Goal: Transaction & Acquisition: Purchase product/service

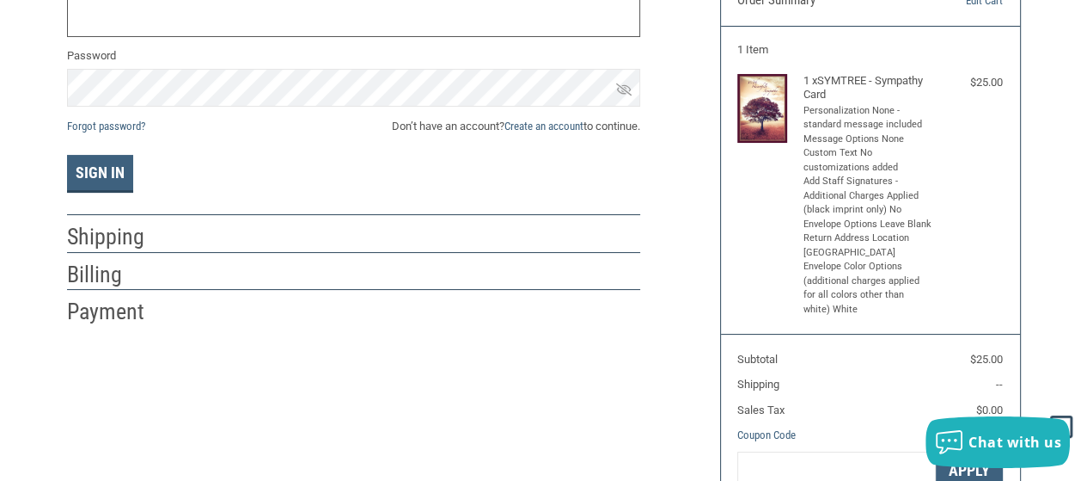
scroll to position [106, 0]
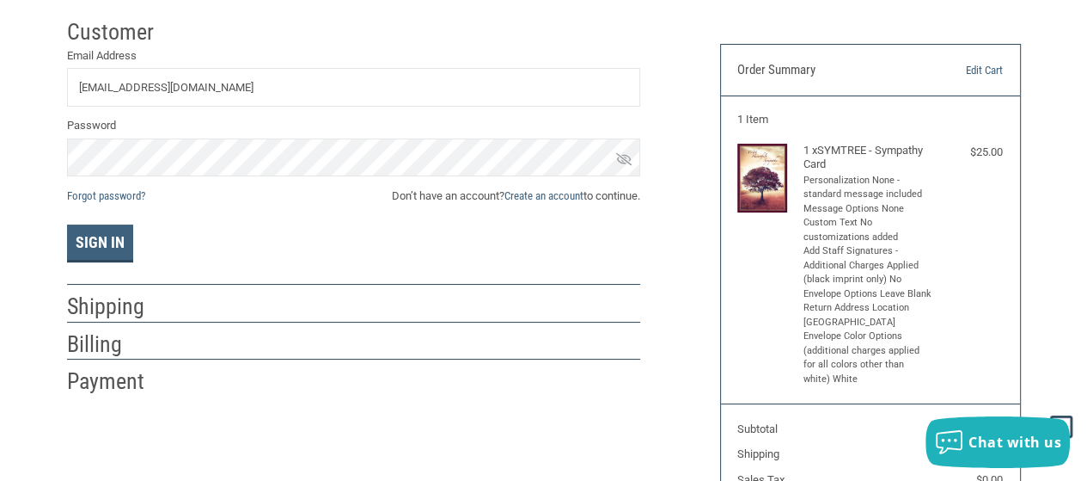
click at [629, 158] on icon at bounding box center [623, 158] width 15 height 12
click at [91, 248] on button "Sign In" at bounding box center [100, 243] width 66 height 38
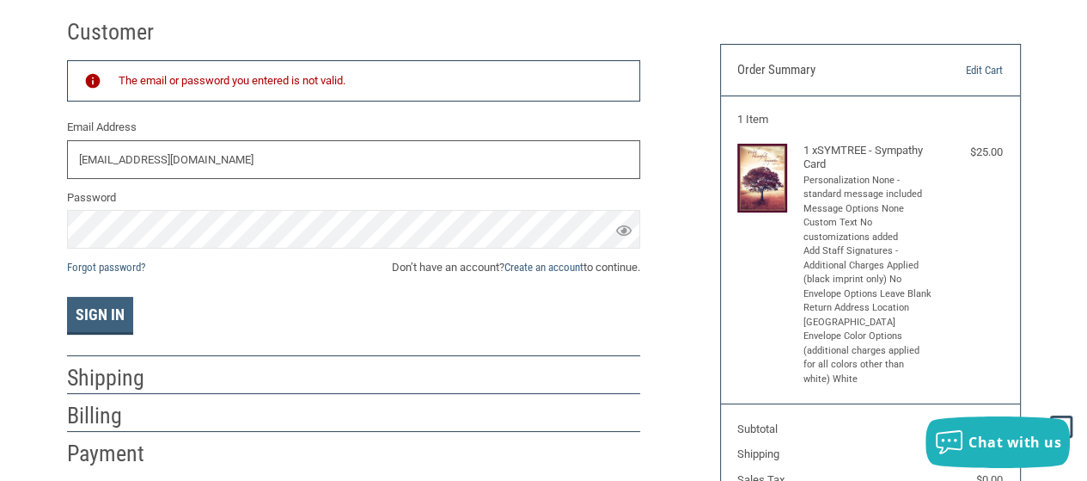
click at [248, 156] on input "WPPCRECEPTION@GMAIL.COM" at bounding box center [353, 159] width 573 height 39
click at [267, 164] on input "[EMAIL_ADDRESS][DOMAIN_NAME]" at bounding box center [353, 159] width 573 height 39
drag, startPoint x: 269, startPoint y: 154, endPoint x: 52, endPoint y: 160, distance: 217.6
click at [52, 160] on div "Customer Returning Customer The email or password you entered is not valid. Ema…" at bounding box center [544, 330] width 1006 height 640
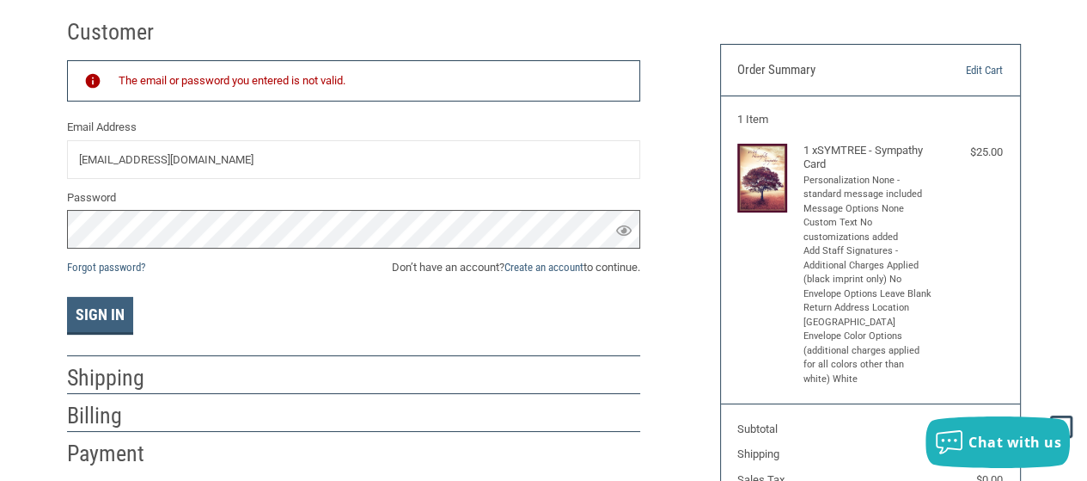
click at [0, 256] on div "Customer Returning Customer The email or password you entered is not valid. Ema…" at bounding box center [543, 330] width 1087 height 640
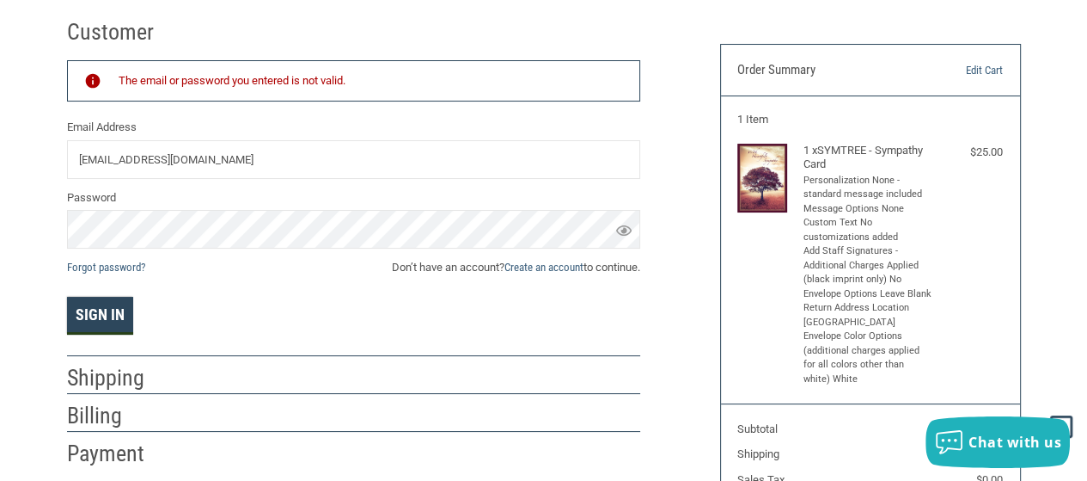
click at [100, 316] on button "Sign In" at bounding box center [100, 316] width 66 height 38
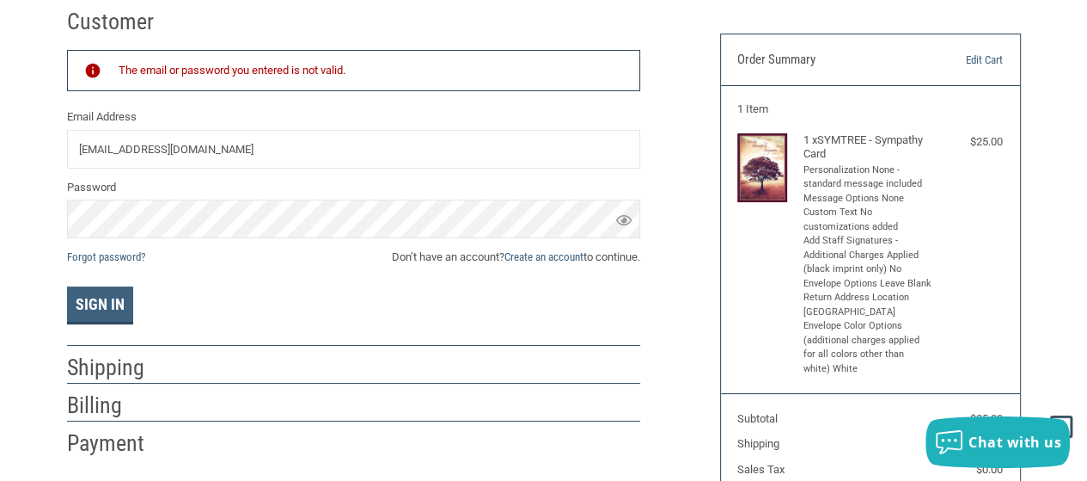
scroll to position [86, 0]
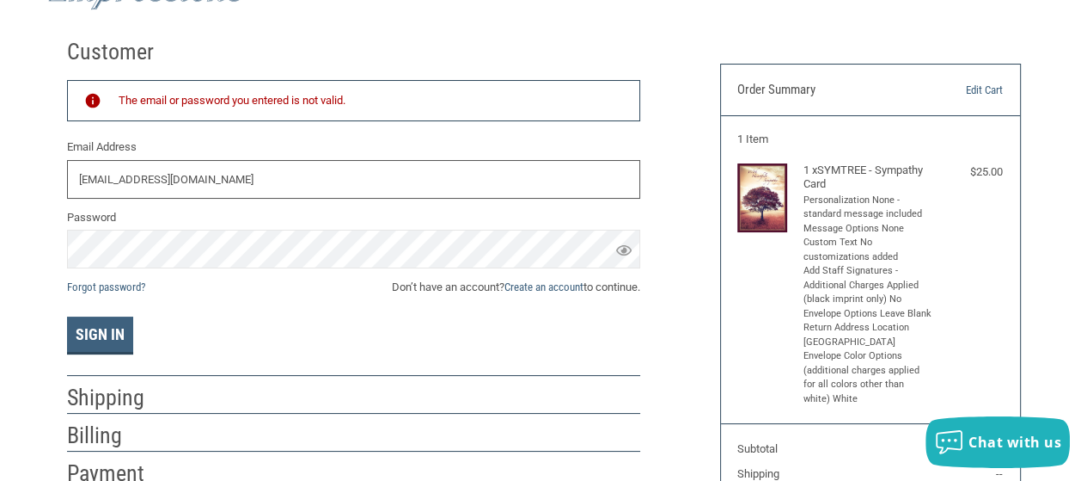
click at [266, 173] on input "[EMAIL_ADDRESS][DOMAIN_NAME]" at bounding box center [353, 179] width 573 height 39
click at [258, 178] on input "[EMAIL_ADDRESS][DOMAIN_NAME]" at bounding box center [353, 179] width 573 height 39
drag, startPoint x: 249, startPoint y: 177, endPoint x: 3, endPoint y: 174, distance: 245.9
click at [0, 177] on div "Customer Returning Customer The email or password you entered is not valid. Ema…" at bounding box center [543, 350] width 1087 height 640
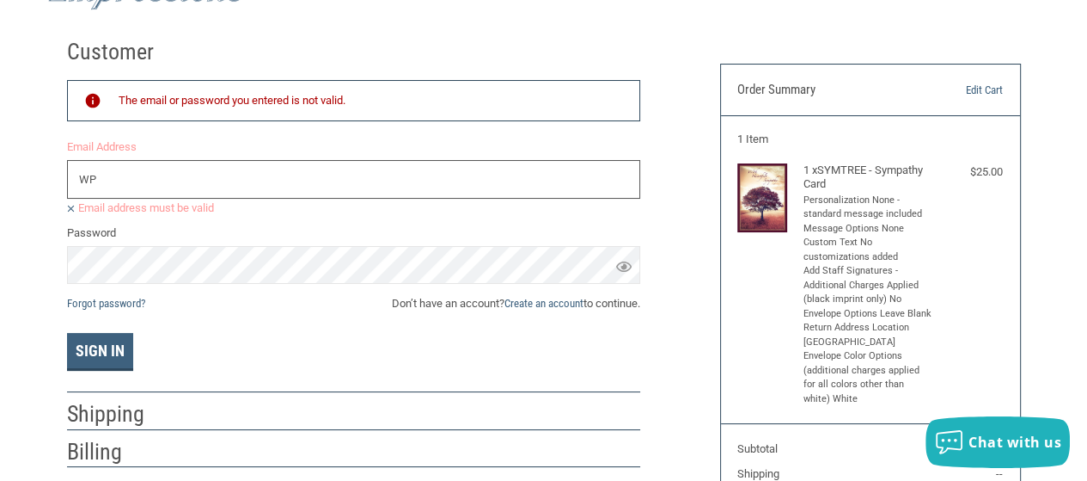
type input "W"
click at [124, 180] on input "Email Address" at bounding box center [353, 179] width 573 height 39
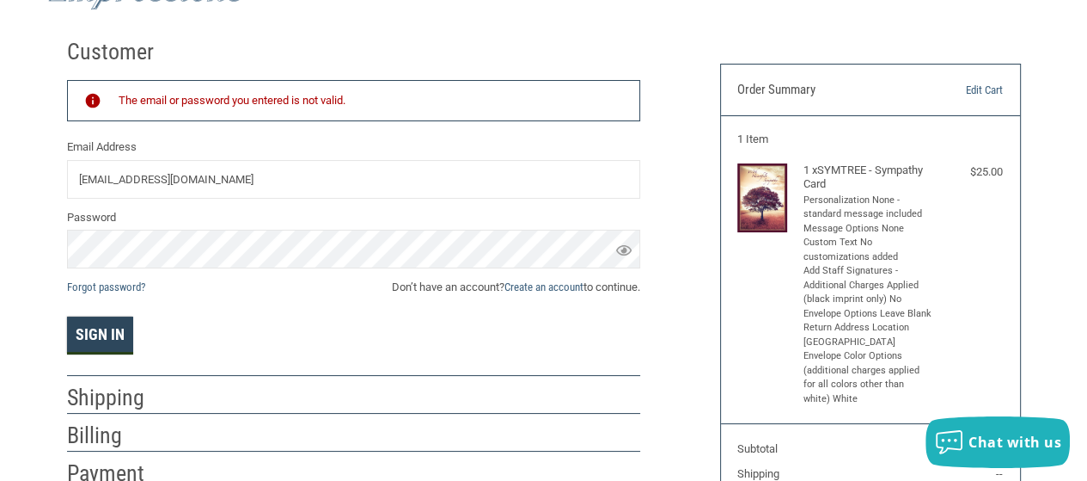
click at [101, 332] on button "Sign In" at bounding box center [100, 335] width 66 height 38
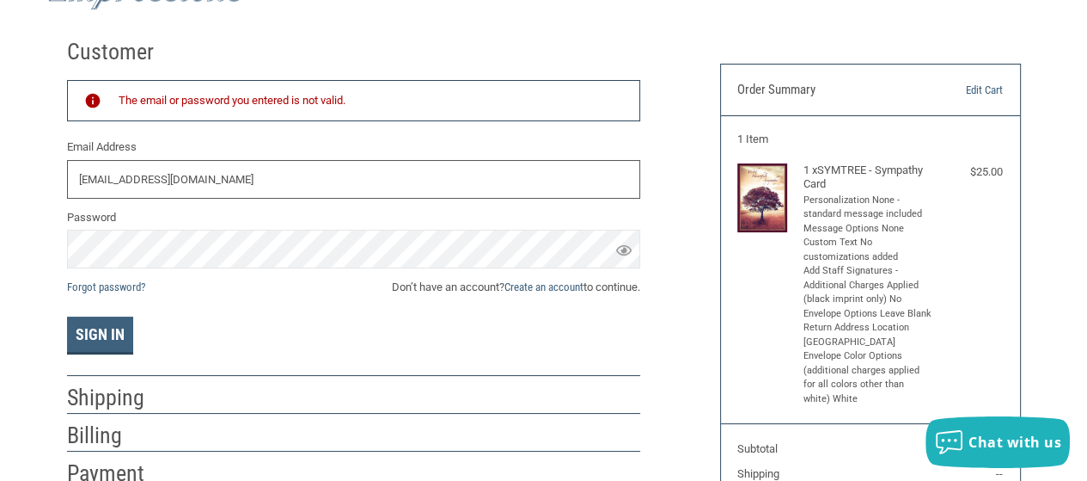
drag, startPoint x: 304, startPoint y: 177, endPoint x: 0, endPoint y: 178, distance: 304.3
click at [0, 178] on div "Customer Returning Customer The email or password you entered is not valid. Ema…" at bounding box center [543, 350] width 1087 height 640
type input "WHISPERINGPINES1@COMCAST.NET"
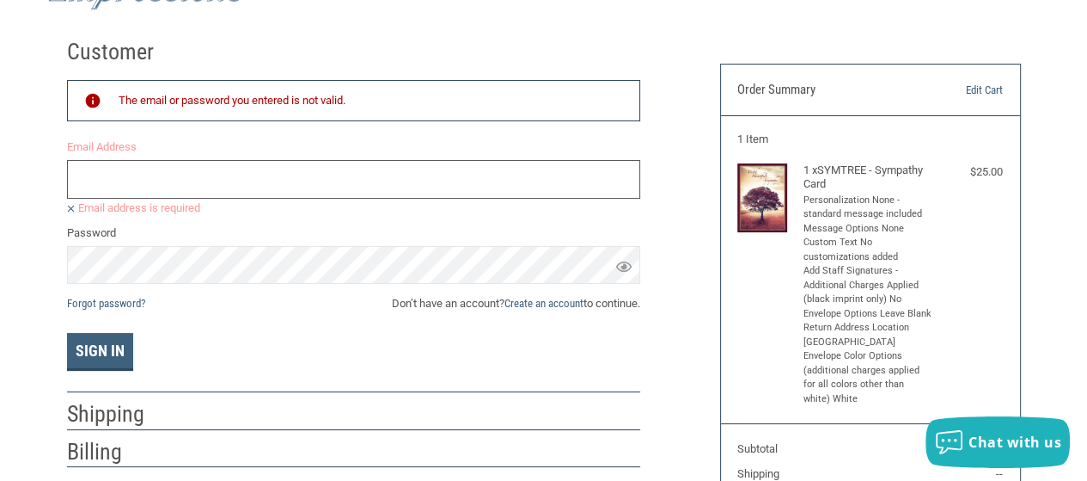
click at [85, 179] on input "Email Address" at bounding box center [353, 179] width 573 height 39
type input "[EMAIL_ADDRESS][DOMAIN_NAME]"
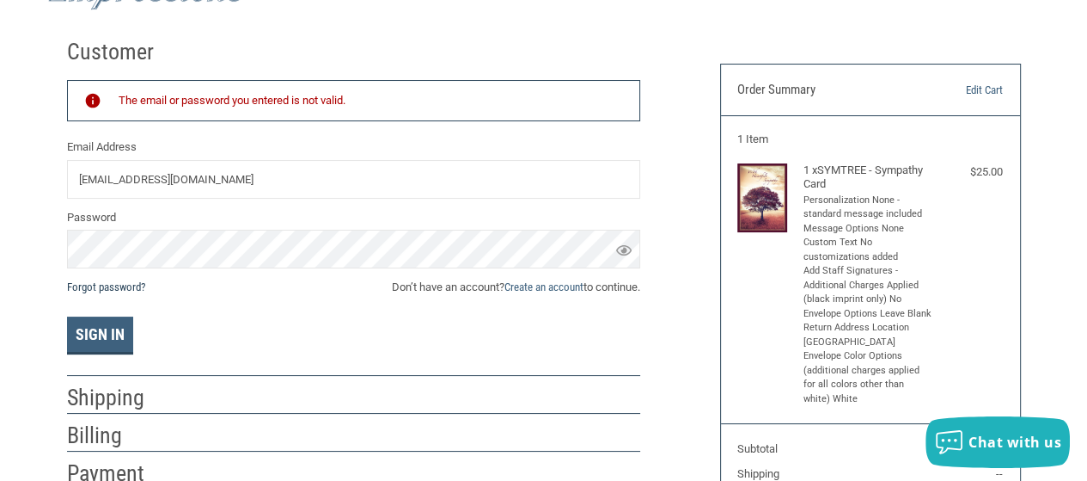
click at [124, 285] on link "Forgot password?" at bounding box center [106, 286] width 78 height 13
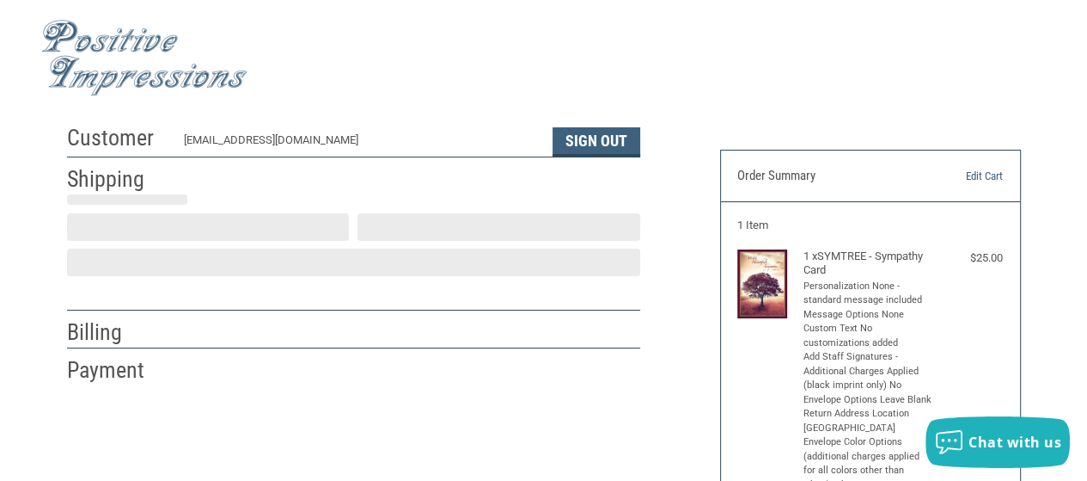
scroll to position [61, 0]
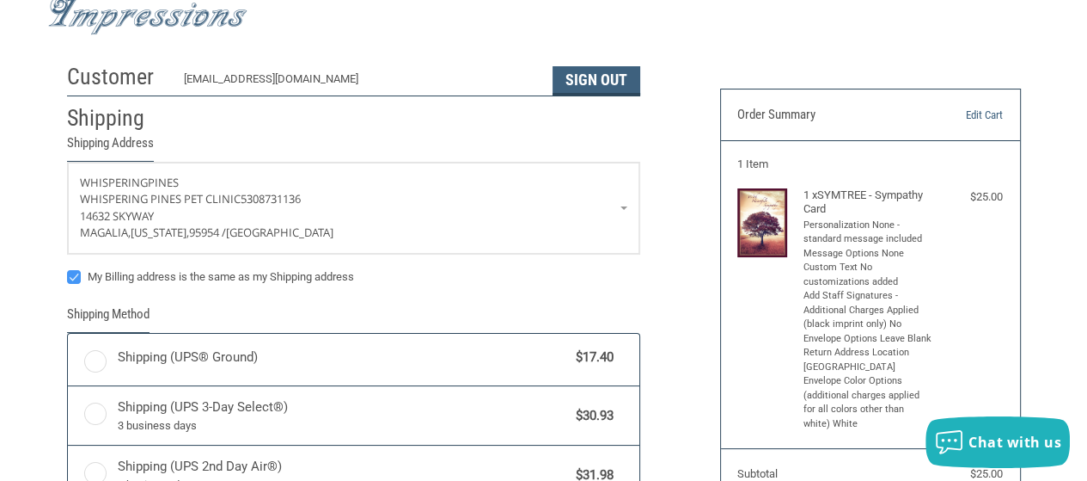
radio input "true"
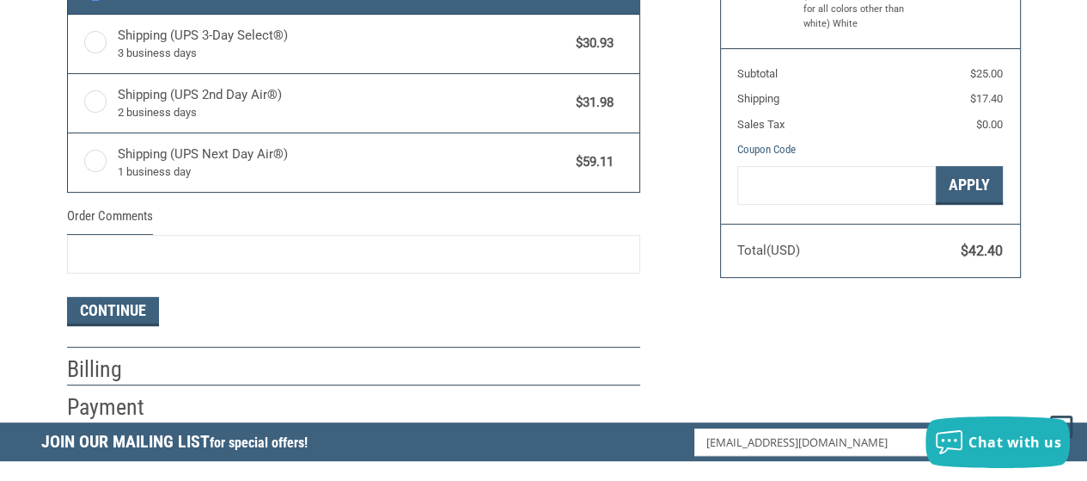
scroll to position [491, 0]
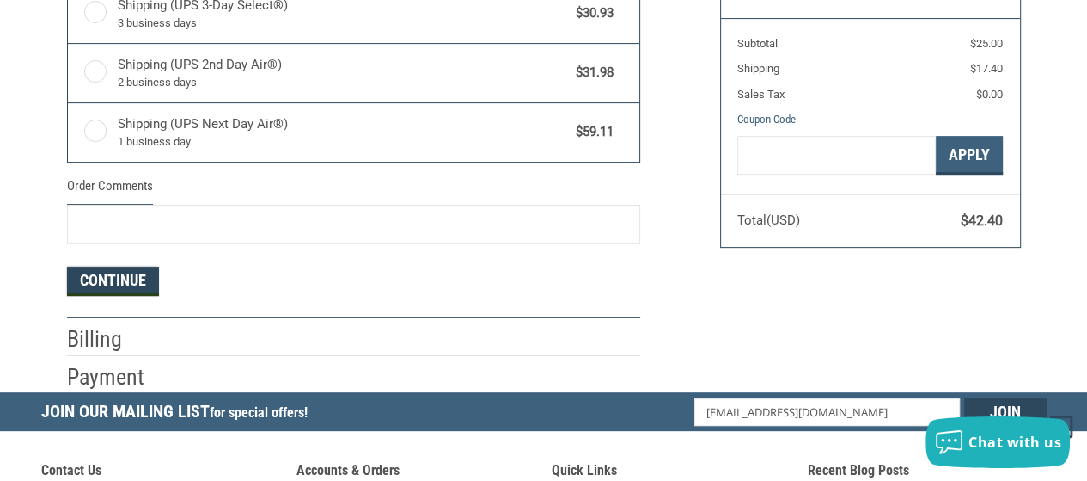
click at [121, 281] on button "Continue" at bounding box center [113, 280] width 92 height 29
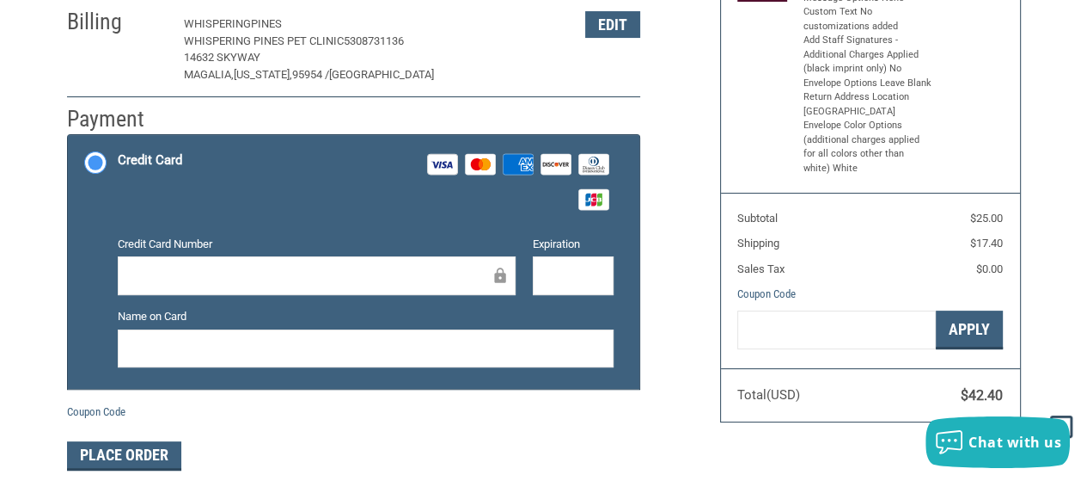
scroll to position [402, 0]
